Goal: Task Accomplishment & Management: Manage account settings

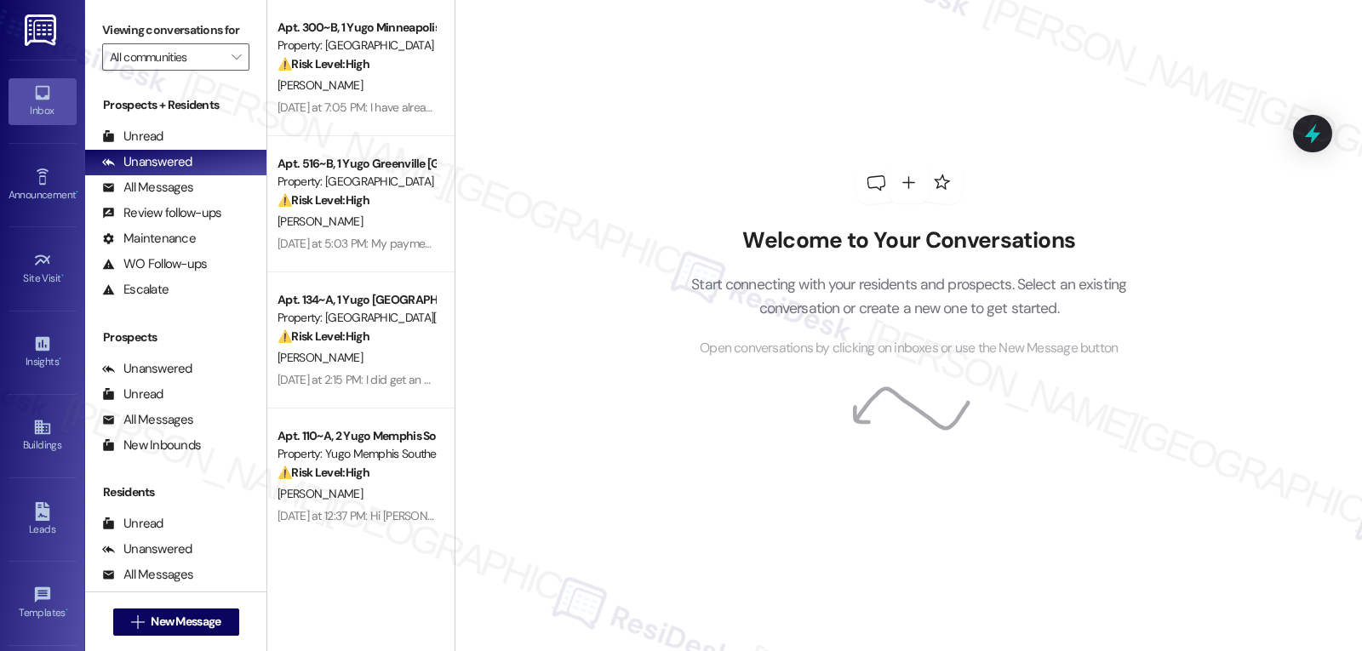
click at [591, 148] on div "Welcome to Your Conversations Start connecting with your residents and prospect…" at bounding box center [907, 325] width 907 height 651
click at [600, 429] on div "Welcome to Your Conversations Start connecting with your residents and prospect…" at bounding box center [907, 325] width 907 height 651
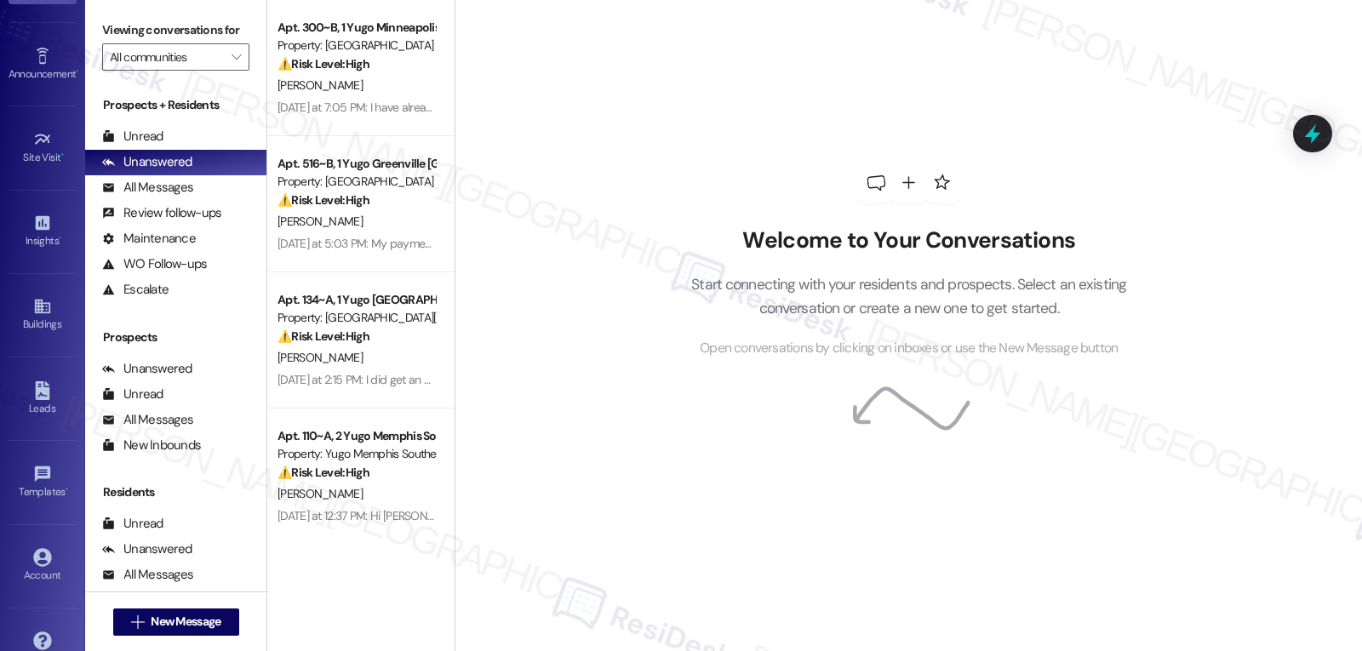
scroll to position [161, 0]
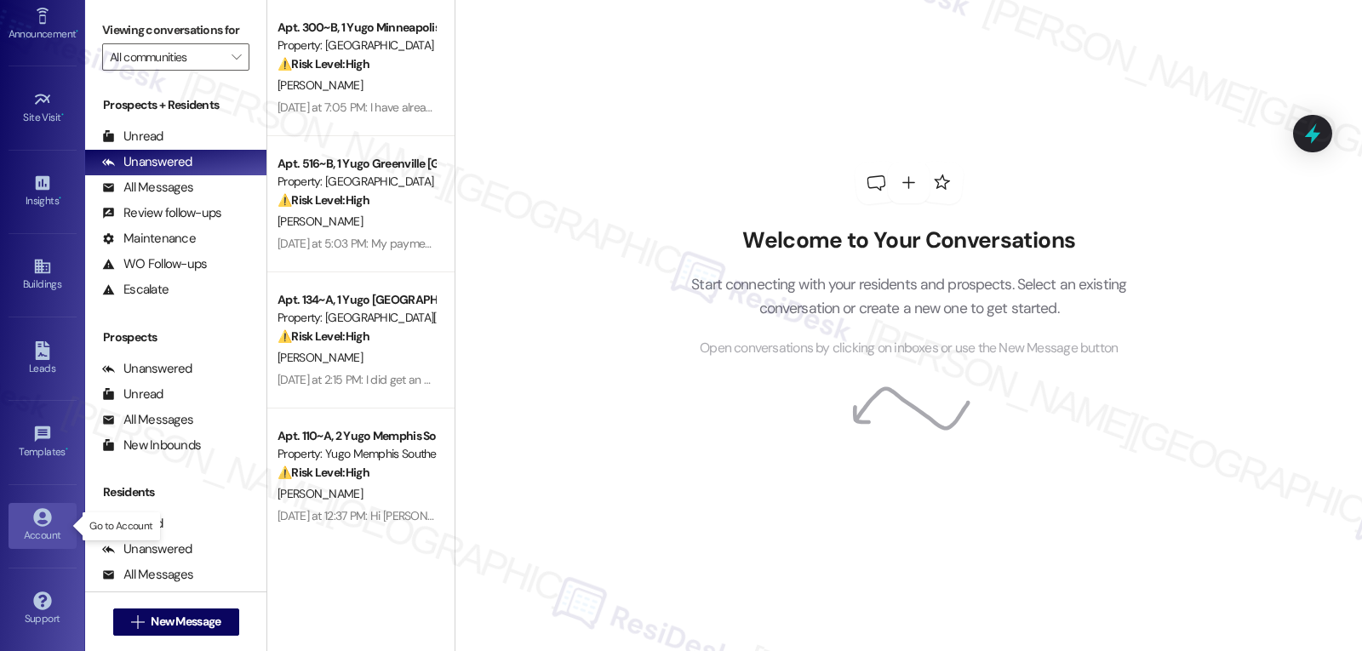
click at [54, 538] on div "Account" at bounding box center [42, 535] width 85 height 17
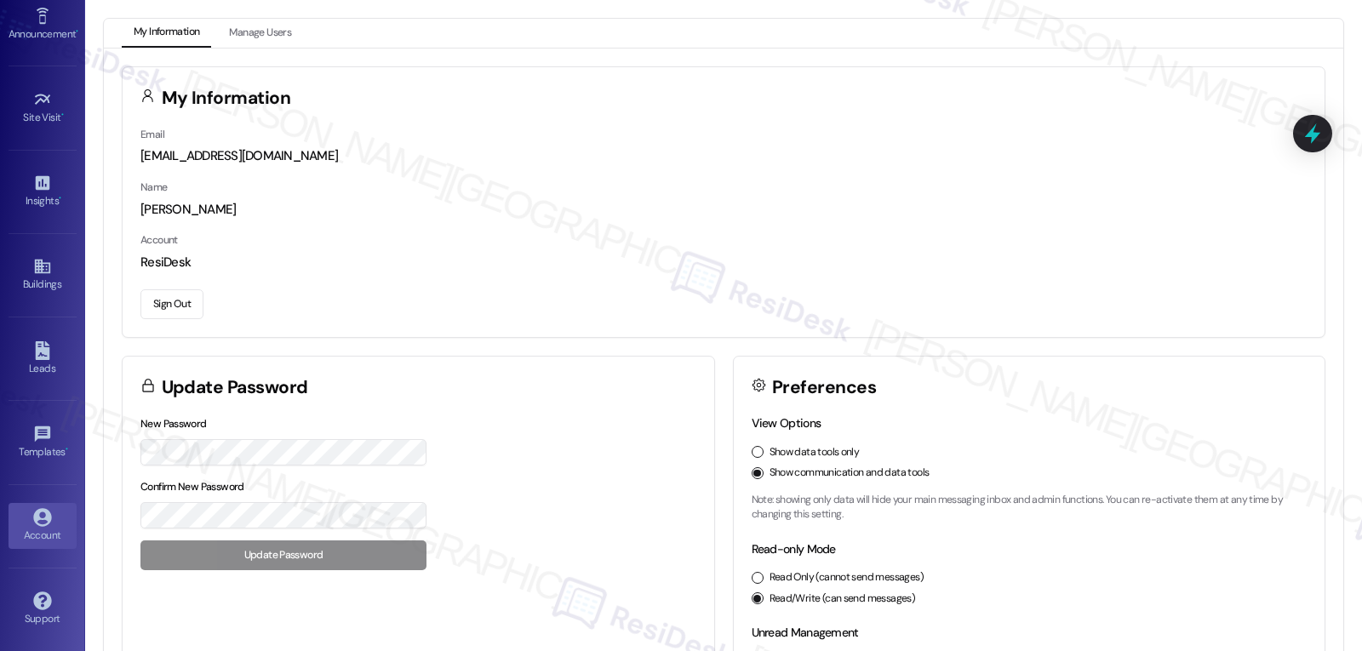
click at [177, 311] on button "Sign Out" at bounding box center [171, 304] width 63 height 30
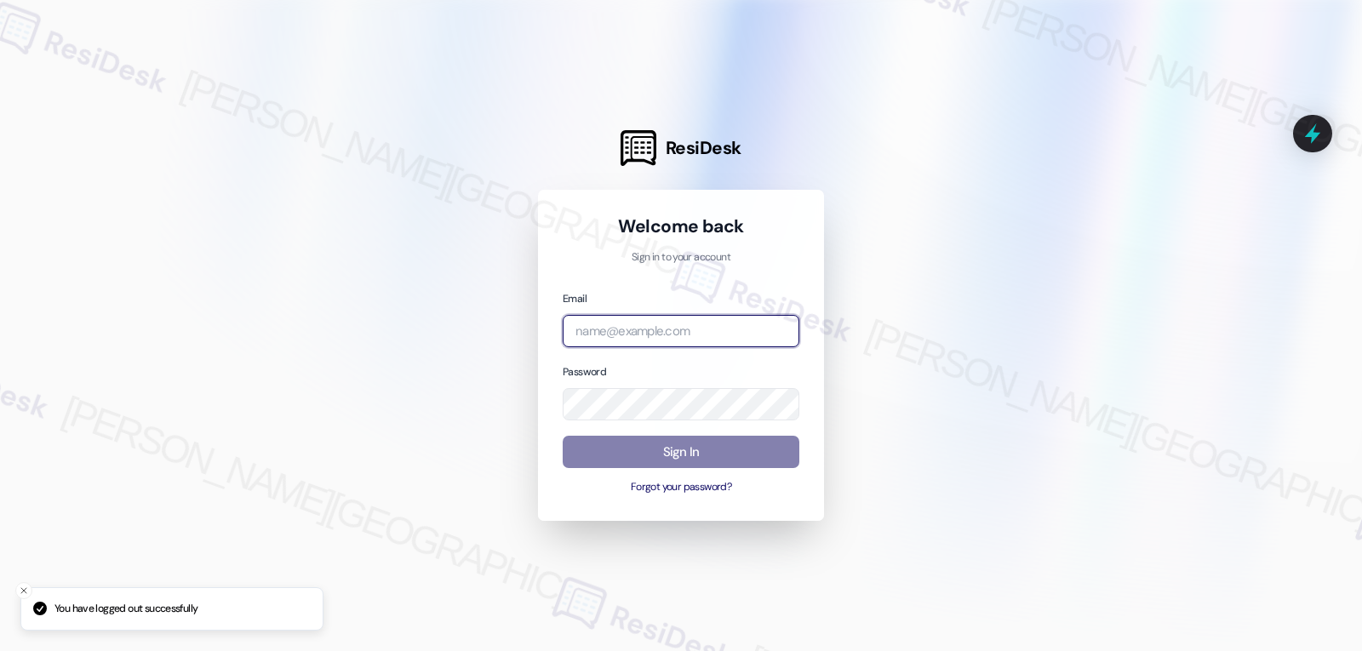
click at [655, 324] on input "email" at bounding box center [681, 331] width 237 height 33
click at [612, 340] on input "email" at bounding box center [681, 331] width 237 height 33
paste input "[EMAIL_ADDRESS][DOMAIN_NAME]"
type input "[EMAIL_ADDRESS][DOMAIN_NAME]"
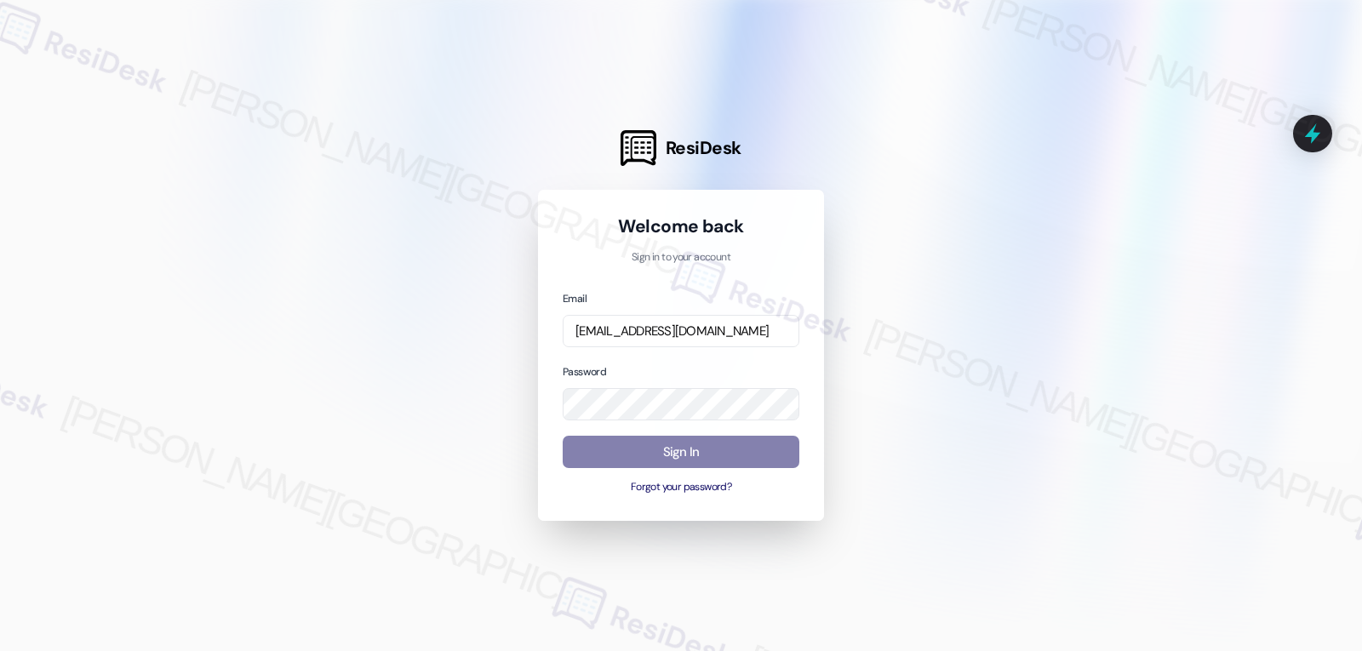
scroll to position [0, 0]
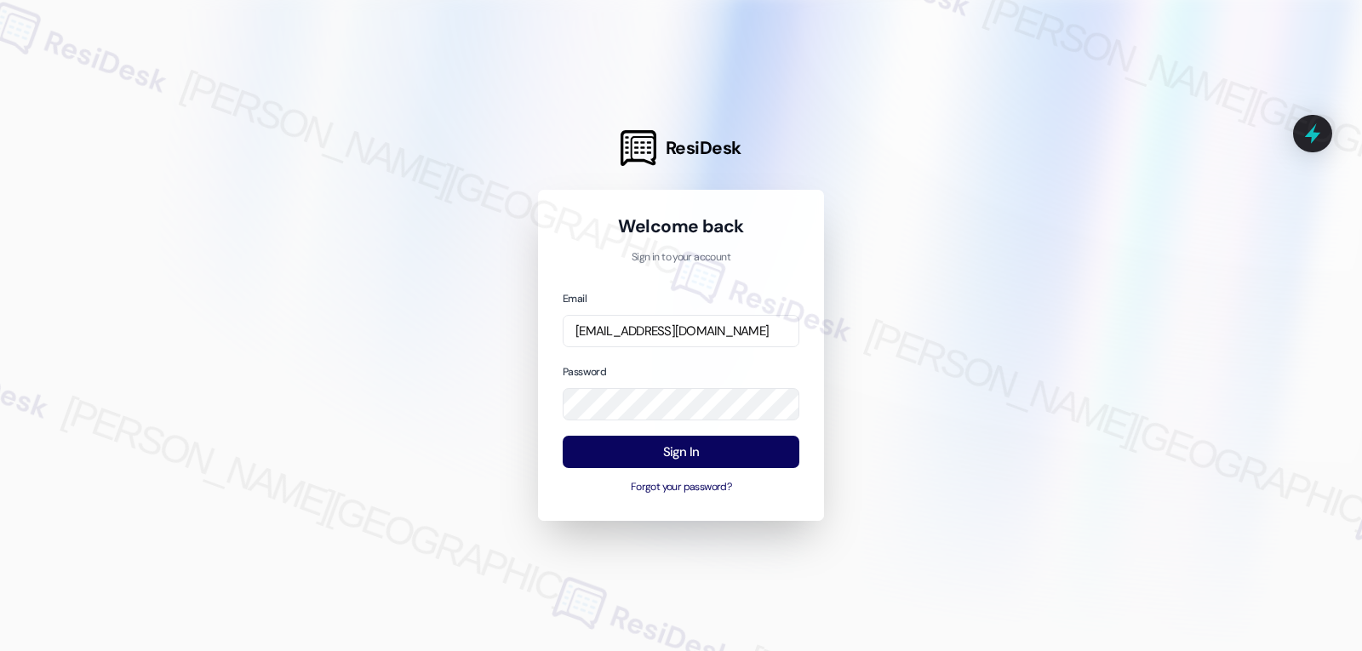
click at [638, 361] on div "Email [EMAIL_ADDRESS][DOMAIN_NAME] Password Sign In Forgot your password?" at bounding box center [681, 392] width 237 height 207
click at [709, 471] on div "Sign In Forgot your password?" at bounding box center [681, 466] width 237 height 60
click at [710, 464] on button "Sign In" at bounding box center [681, 452] width 237 height 33
